Goal: Task Accomplishment & Management: Complete application form

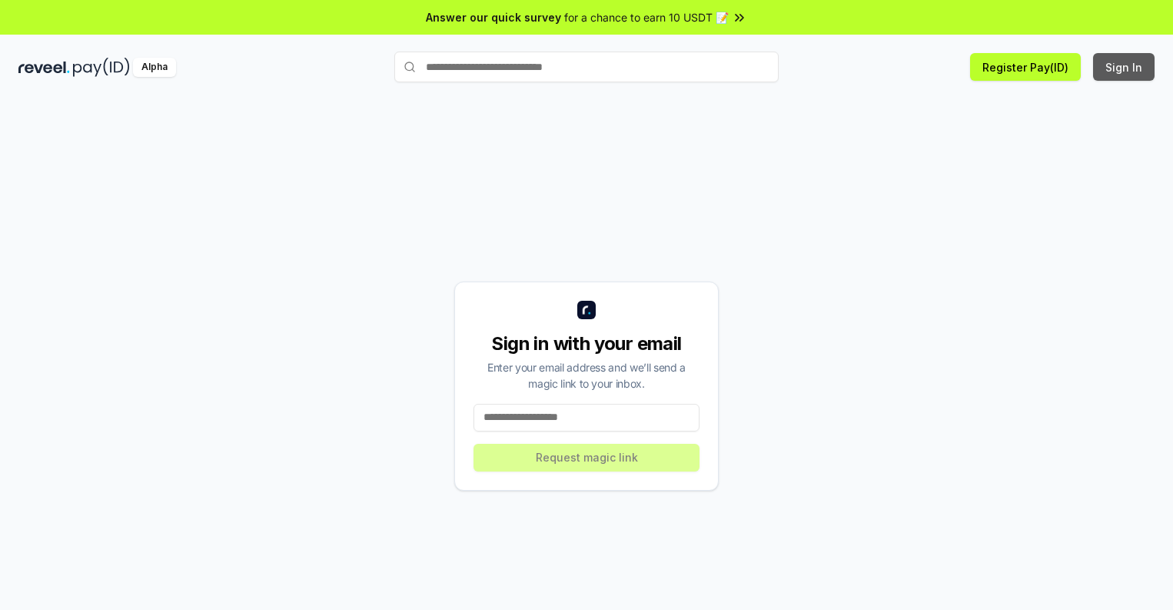
click at [1125, 67] on button "Sign In" at bounding box center [1124, 67] width 62 height 28
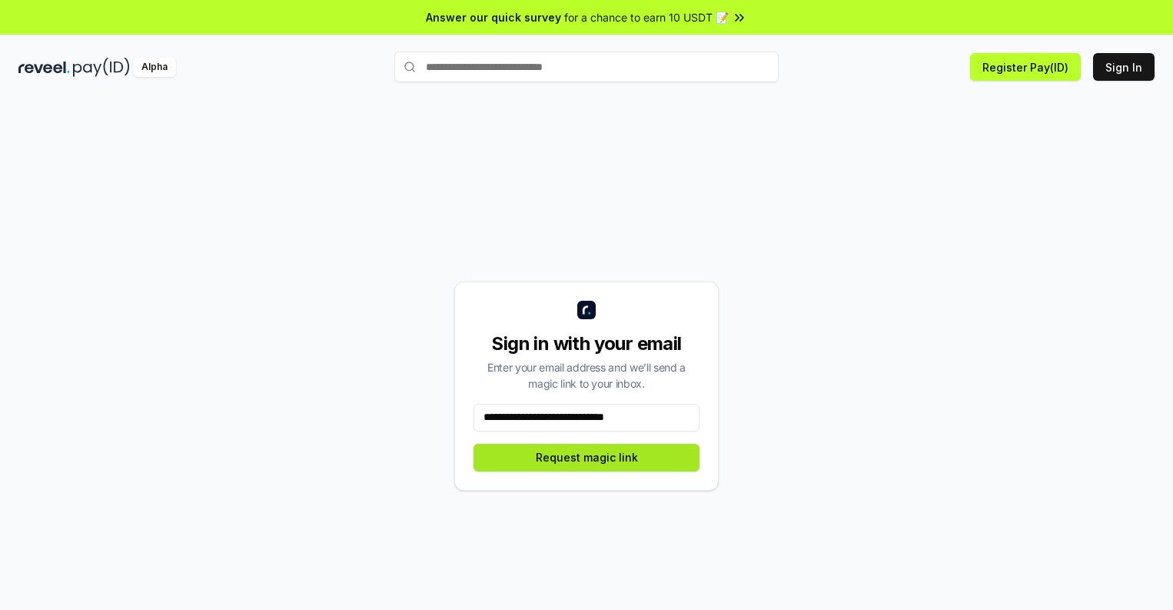
type input "**********"
click at [587, 457] on button "Request magic link" at bounding box center [587, 458] width 226 height 28
